Goal: Task Accomplishment & Management: Manage account settings

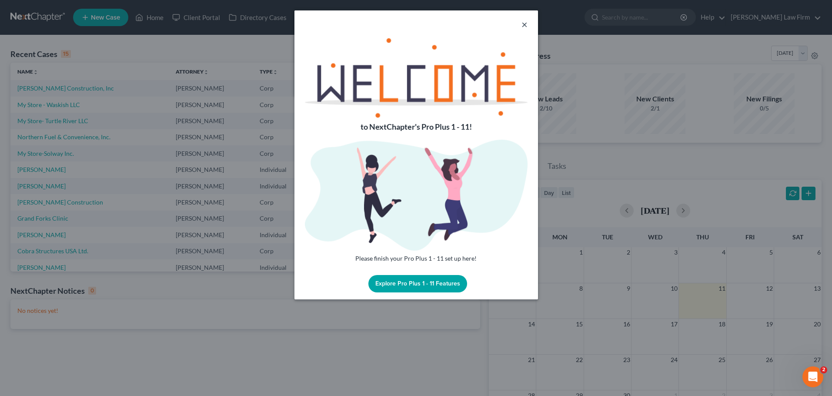
click at [524, 24] on button "×" at bounding box center [524, 24] width 6 height 10
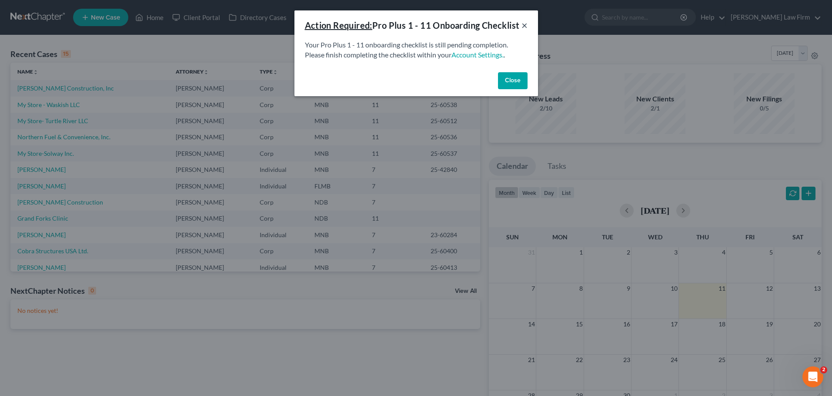
click at [526, 30] on button "×" at bounding box center [524, 25] width 6 height 10
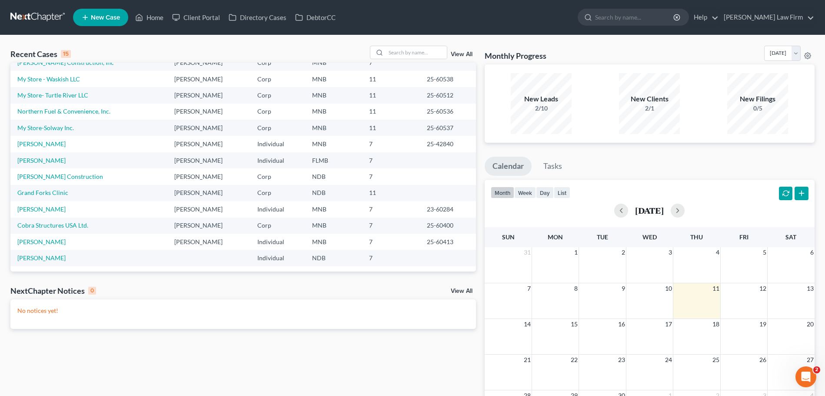
scroll to position [17, 0]
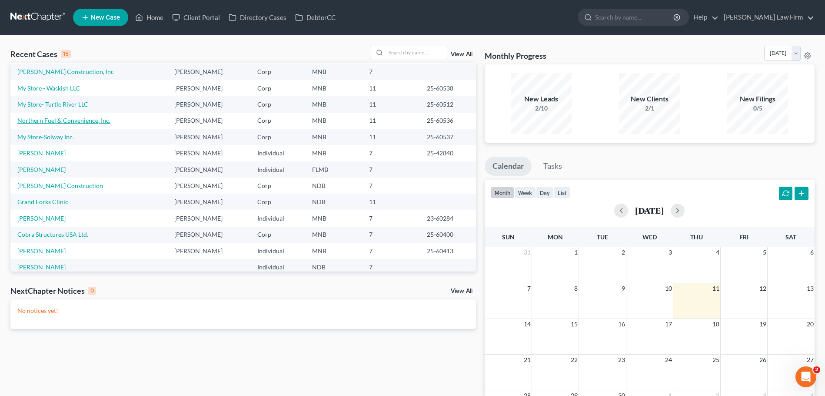
click at [85, 118] on link "Northern Fuel & Convenience, Inc." at bounding box center [63, 120] width 93 height 7
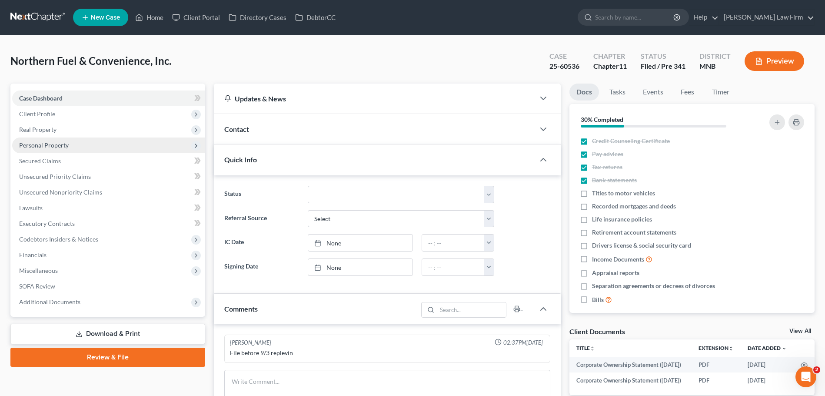
click at [57, 140] on span "Personal Property" at bounding box center [108, 145] width 193 height 16
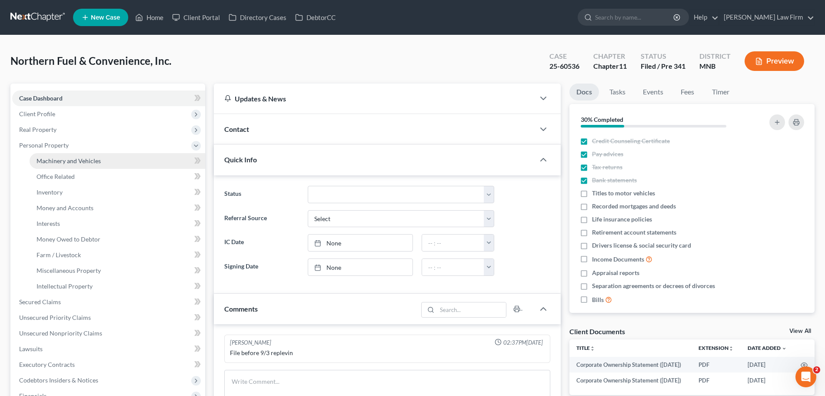
click at [70, 163] on span "Machinery and Vehicles" at bounding box center [69, 160] width 64 height 7
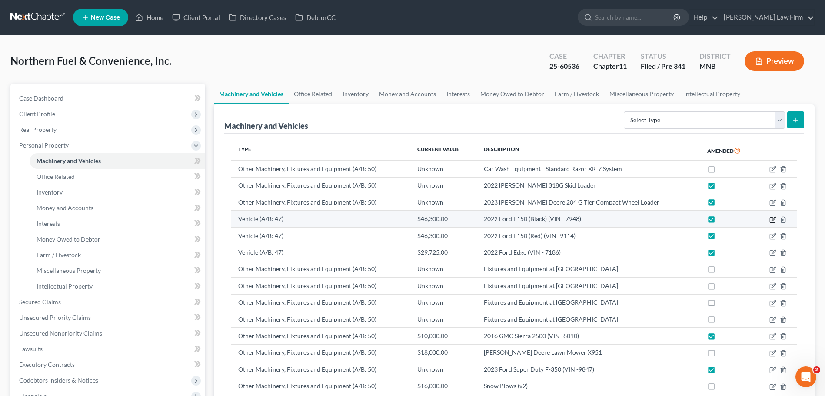
click at [773, 218] on icon "button" at bounding box center [774, 219] width 4 height 4
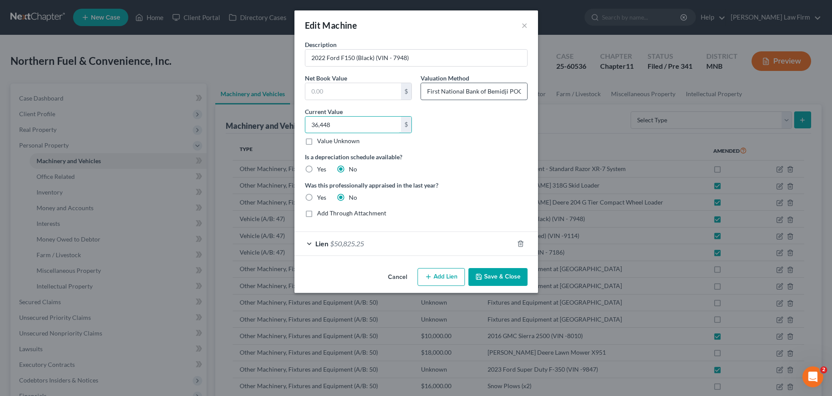
type input "36,448"
drag, startPoint x: 520, startPoint y: 91, endPoint x: 381, endPoint y: 86, distance: 139.7
click at [381, 86] on div "Description 2022 Ford F150 (Black) (VIN - 7948) Net Book Value $ Valuation Meth…" at bounding box center [415, 132] width 231 height 184
type input "[PERSON_NAME] Blue Book"
click at [353, 127] on input "36,448" at bounding box center [353, 125] width 96 height 17
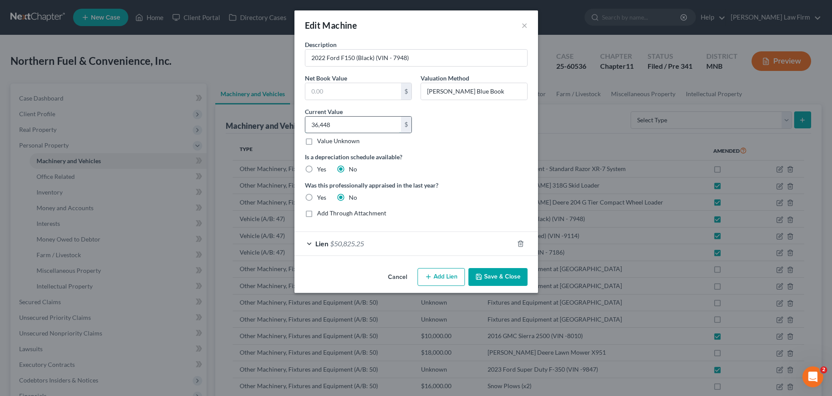
click at [353, 127] on input "36,448" at bounding box center [353, 125] width 96 height 17
click at [470, 128] on div "Description 2022 Ford F150 (Black) (VIN - 7948) Net Book Value $ Valuation Meth…" at bounding box center [415, 132] width 231 height 184
click at [310, 243] on div "Lien $50,825.25" at bounding box center [403, 243] width 219 height 23
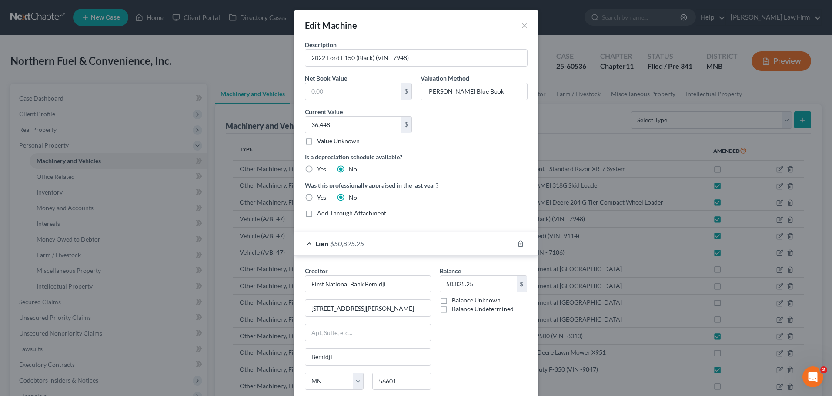
click at [310, 243] on div "Lien $50,825.25" at bounding box center [403, 243] width 219 height 23
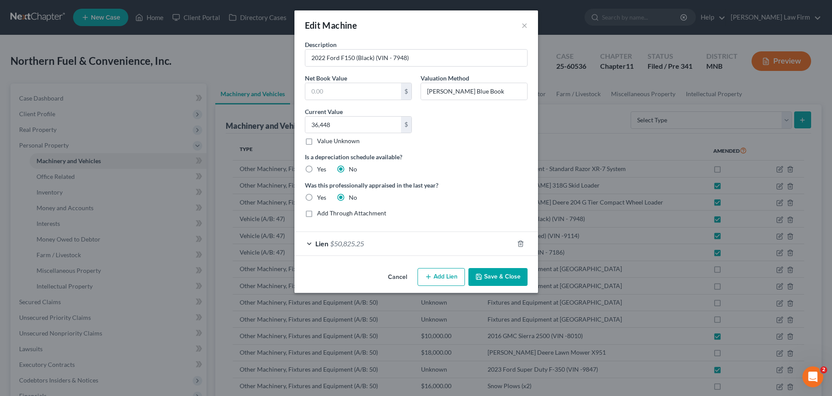
click at [495, 272] on button "Save & Close" at bounding box center [497, 277] width 59 height 18
